Goal: Information Seeking & Learning: Learn about a topic

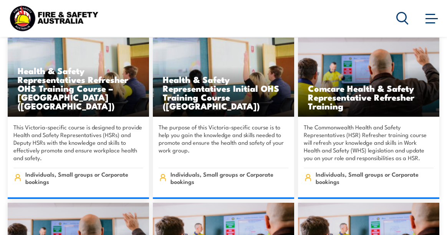
scroll to position [3284, 0]
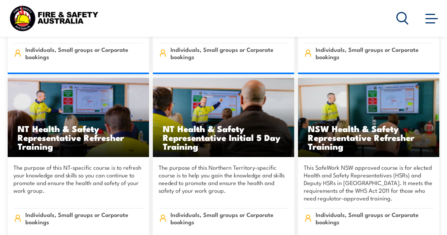
click at [360, 16] on div "Courses Course Calendar Emergency Response Services Services Overview Emergency…" at bounding box center [223, 18] width 431 height 30
click at [400, 19] on icon at bounding box center [402, 18] width 12 height 13
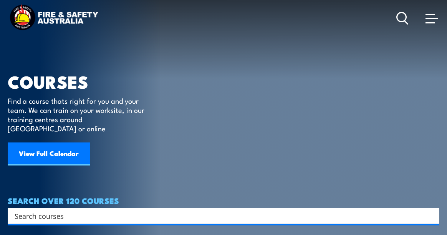
click at [48, 210] on input "Search input" at bounding box center [219, 216] width 408 height 12
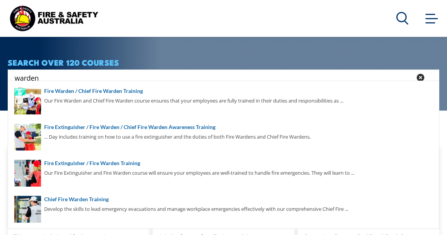
scroll to position [154, 0]
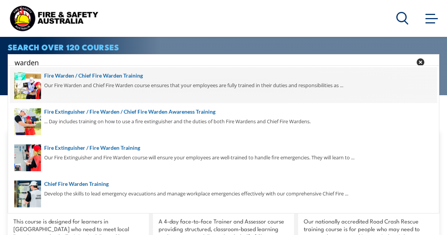
type input "warden"
click at [82, 77] on span at bounding box center [223, 85] width 427 height 36
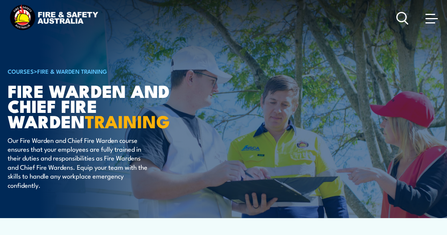
click at [429, 20] on span at bounding box center [431, 18] width 12 height 8
